Goal: Task Accomplishment & Management: Manage account settings

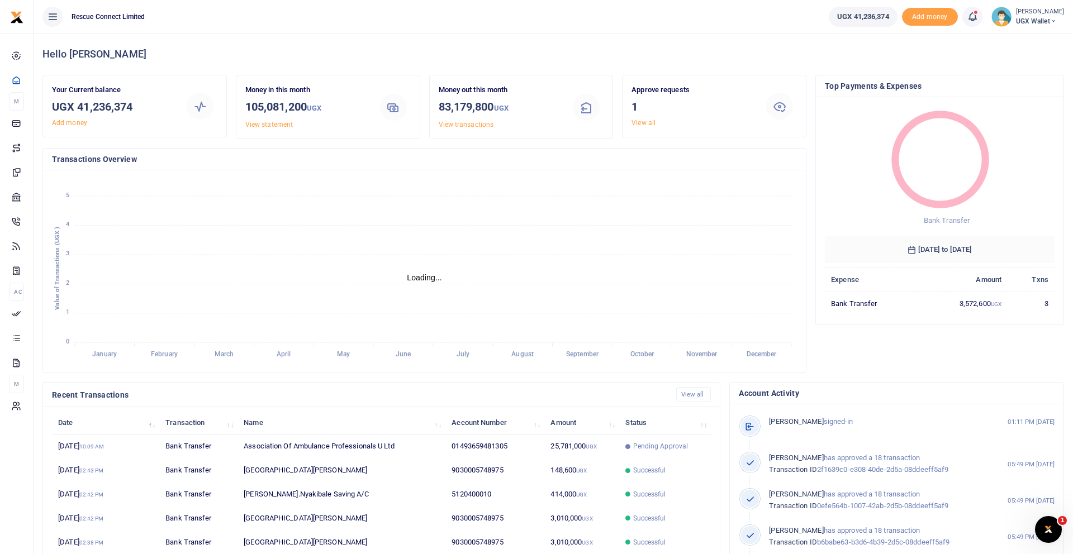
scroll to position [1, 1]
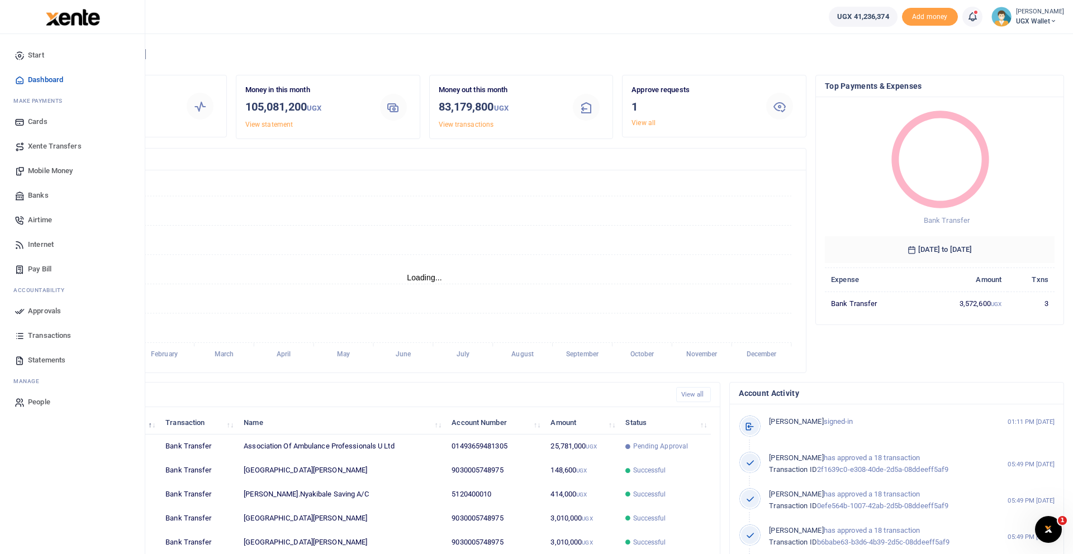
click at [50, 312] on span "Approvals" at bounding box center [44, 311] width 33 height 11
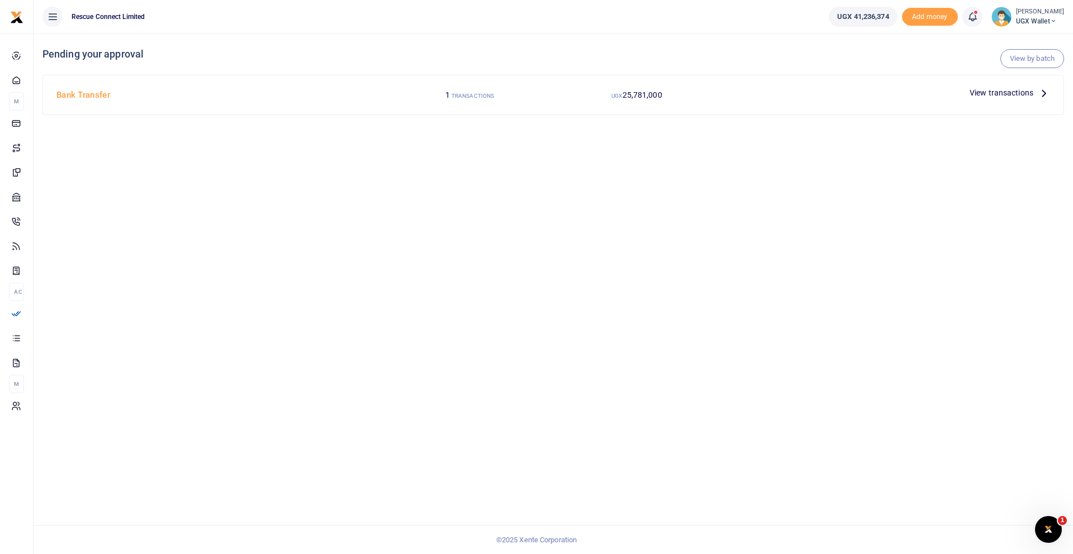
click at [1005, 93] on span "View transactions" at bounding box center [1001, 93] width 64 height 12
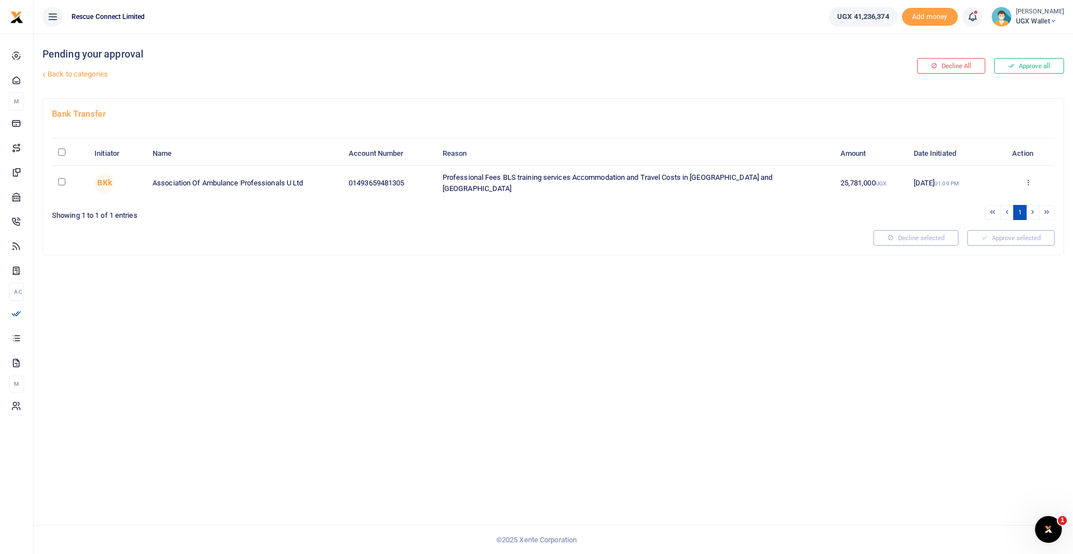
click at [60, 153] on input "\a \a : activate to sort column descending" at bounding box center [61, 152] width 7 height 7
checkbox input "true"
click at [1013, 235] on button "Approve selected (1)" at bounding box center [1006, 238] width 95 height 16
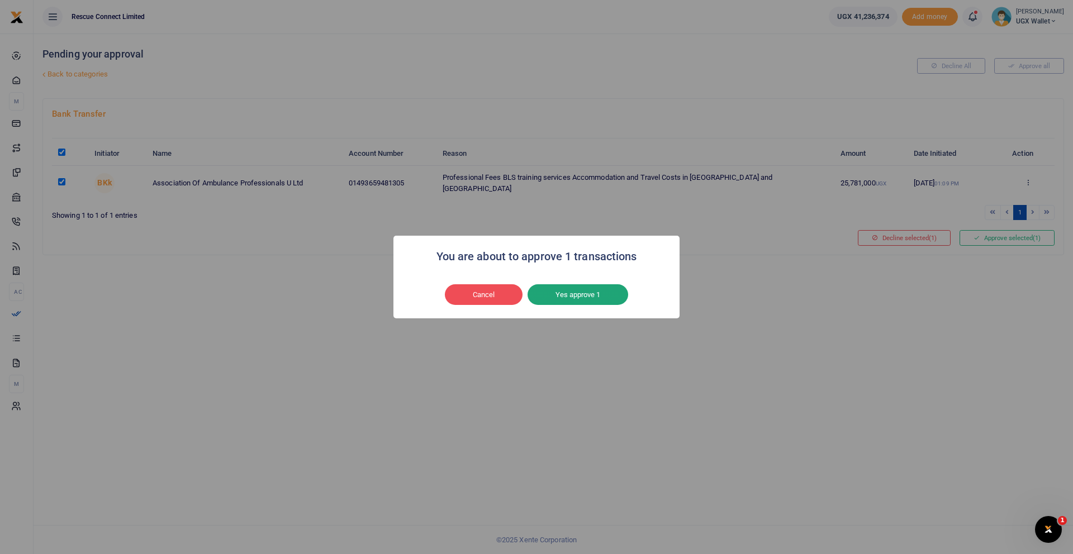
click at [574, 298] on button "Yes approve 1" at bounding box center [577, 294] width 101 height 21
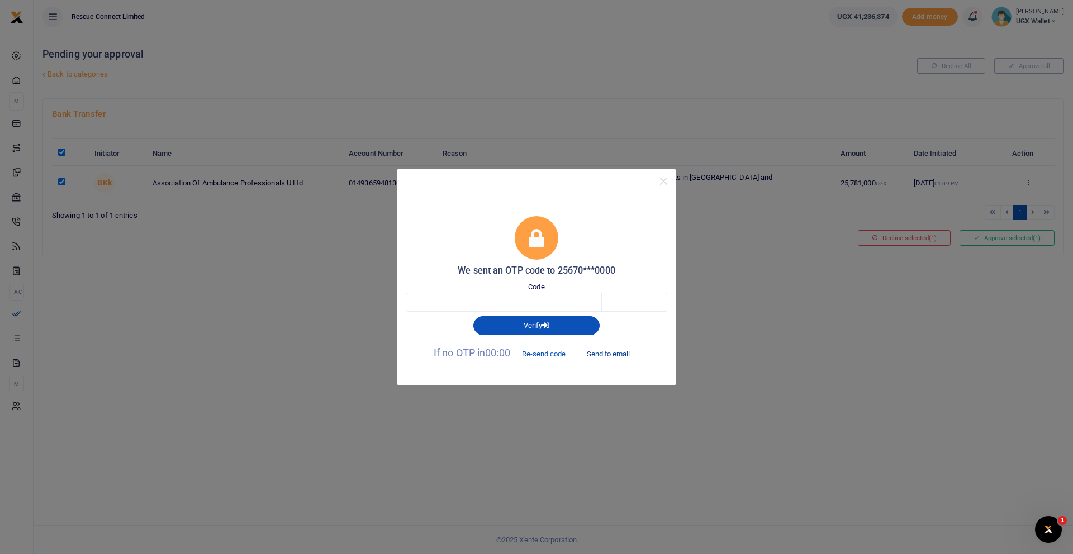
click at [610, 355] on button "Send to email" at bounding box center [608, 353] width 62 height 19
click at [431, 306] on input "text" at bounding box center [438, 302] width 65 height 19
type input "7"
type input "0"
type input "3"
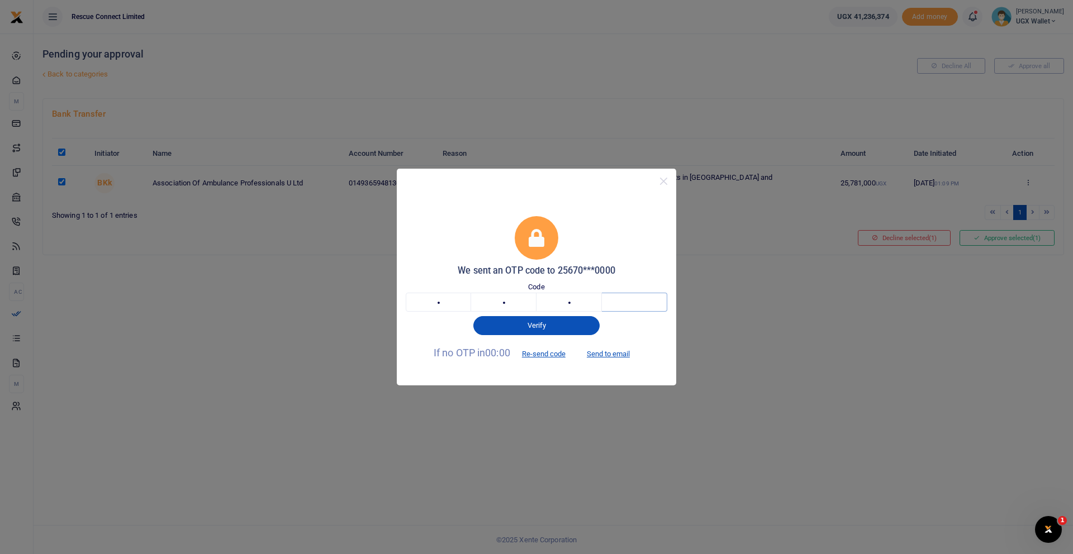
type input "2"
